Goal: Information Seeking & Learning: Check status

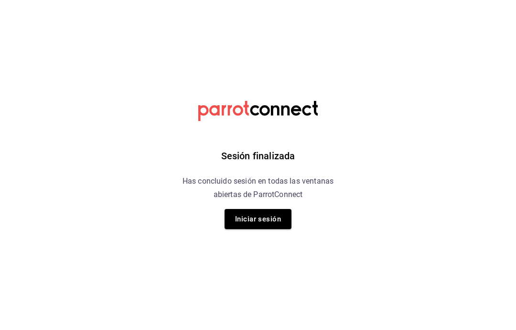
click at [271, 218] on button "Iniciar sesión" at bounding box center [258, 219] width 67 height 20
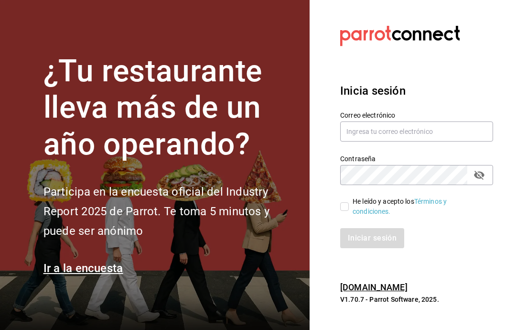
click at [397, 142] on input "text" at bounding box center [416, 131] width 153 height 20
type input "[EMAIL_ADDRESS][DOMAIN_NAME]"
click at [342, 211] on input "He leído y acepto los Términos y condiciones." at bounding box center [344, 206] width 9 height 9
checkbox input "true"
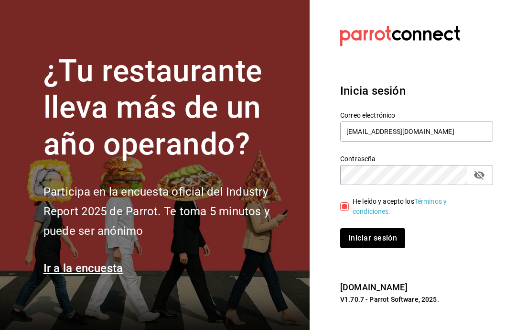
click at [374, 248] on button "Iniciar sesión" at bounding box center [372, 238] width 65 height 20
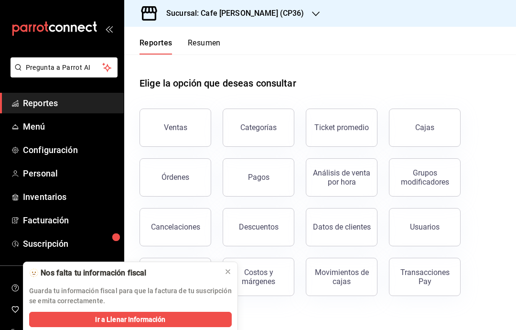
click at [432, 132] on div "Cajas" at bounding box center [425, 127] width 20 height 11
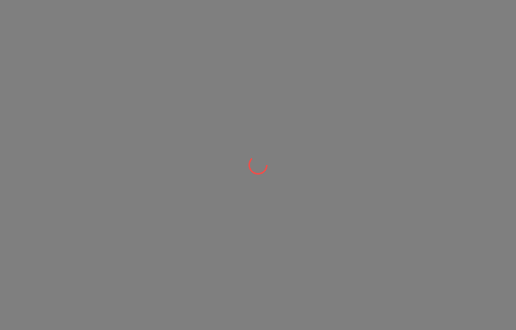
scroll to position [26, 0]
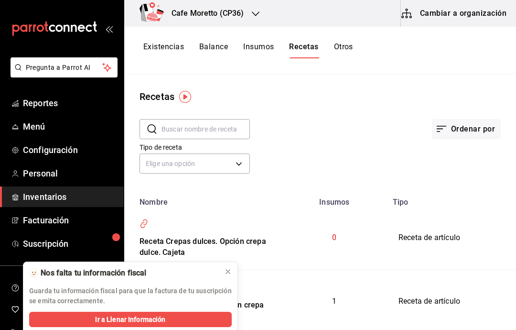
click at [69, 101] on span "Reportes" at bounding box center [69, 103] width 93 height 13
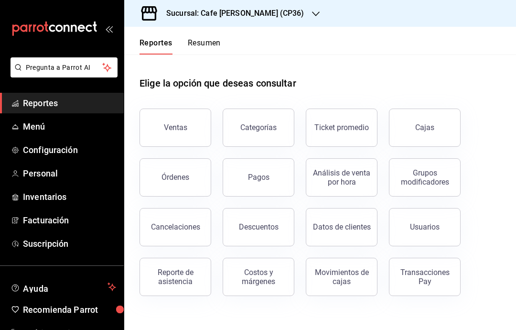
click at [184, 121] on button "Ventas" at bounding box center [176, 128] width 72 height 38
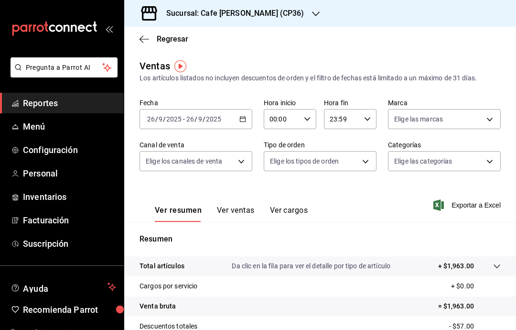
click at [245, 120] on \(Stroke\) "button" at bounding box center [243, 119] width 6 height 5
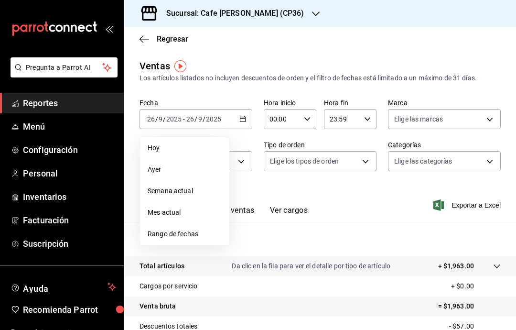
click at [212, 233] on span "Rango de fechas" at bounding box center [185, 234] width 74 height 10
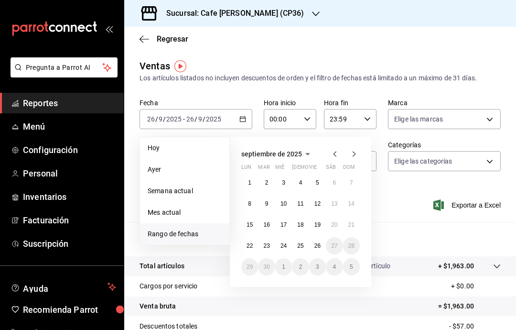
click at [253, 180] on button "1" at bounding box center [249, 182] width 17 height 17
click at [321, 242] on abbr "26" at bounding box center [318, 245] width 6 height 7
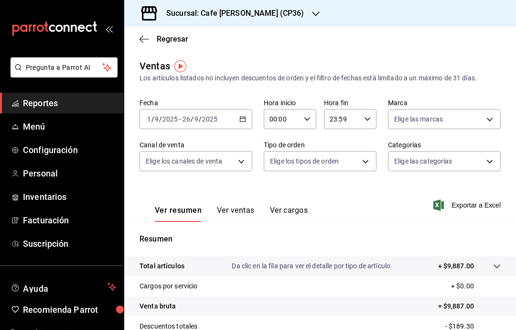
click at [245, 206] on button "Ver ventas" at bounding box center [236, 214] width 38 height 16
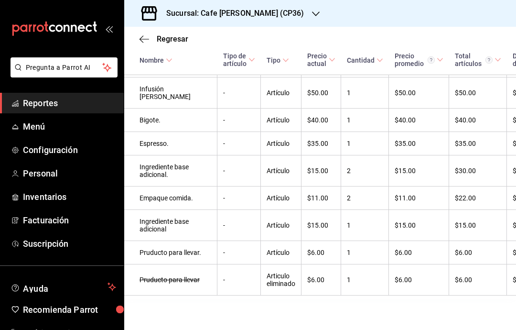
scroll to position [2320, 0]
